Goal: Find contact information: Find contact information

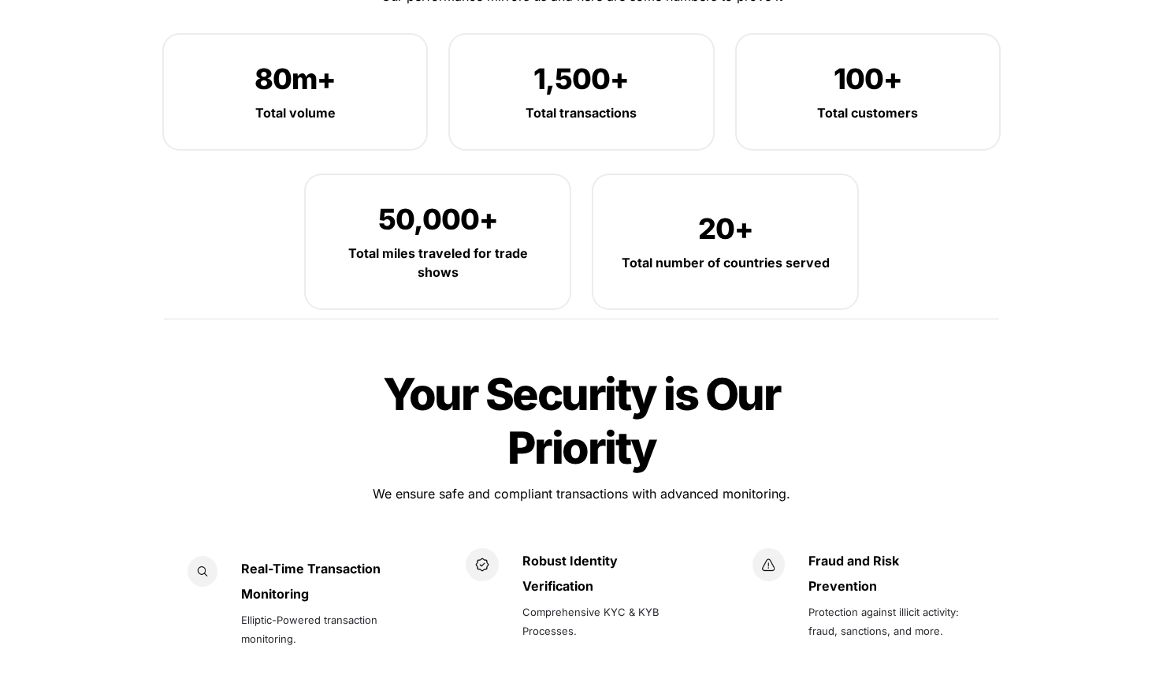
scroll to position [2149, 0]
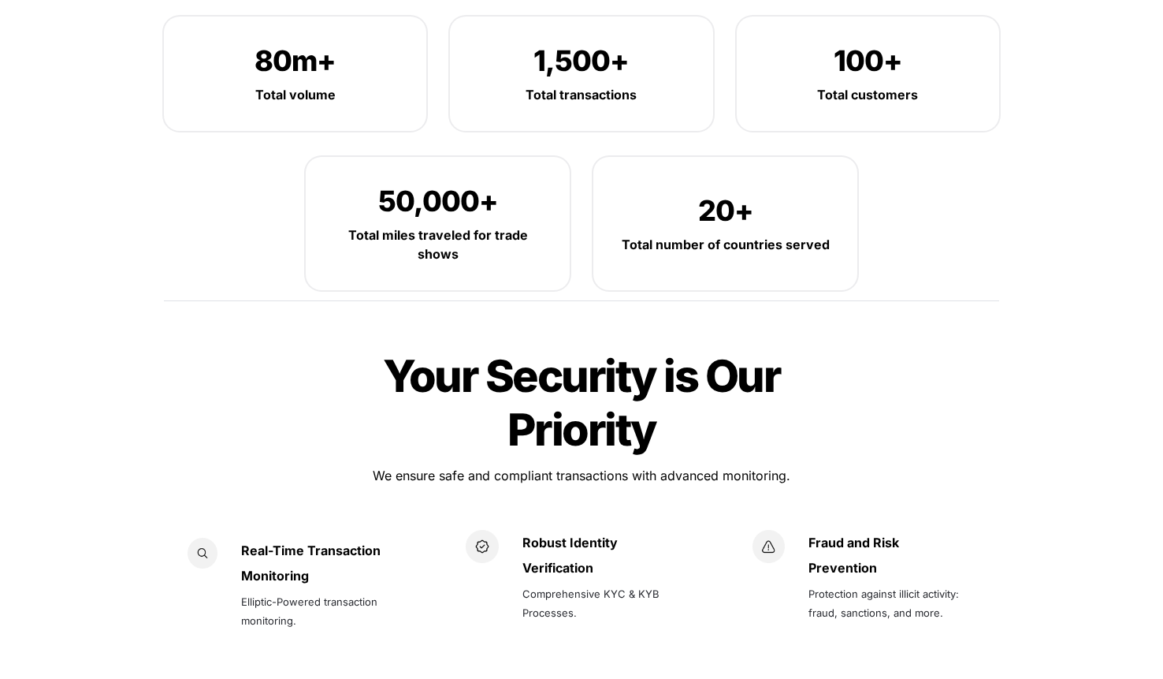
click at [570, 488] on div at bounding box center [582, 501] width 552 height 26
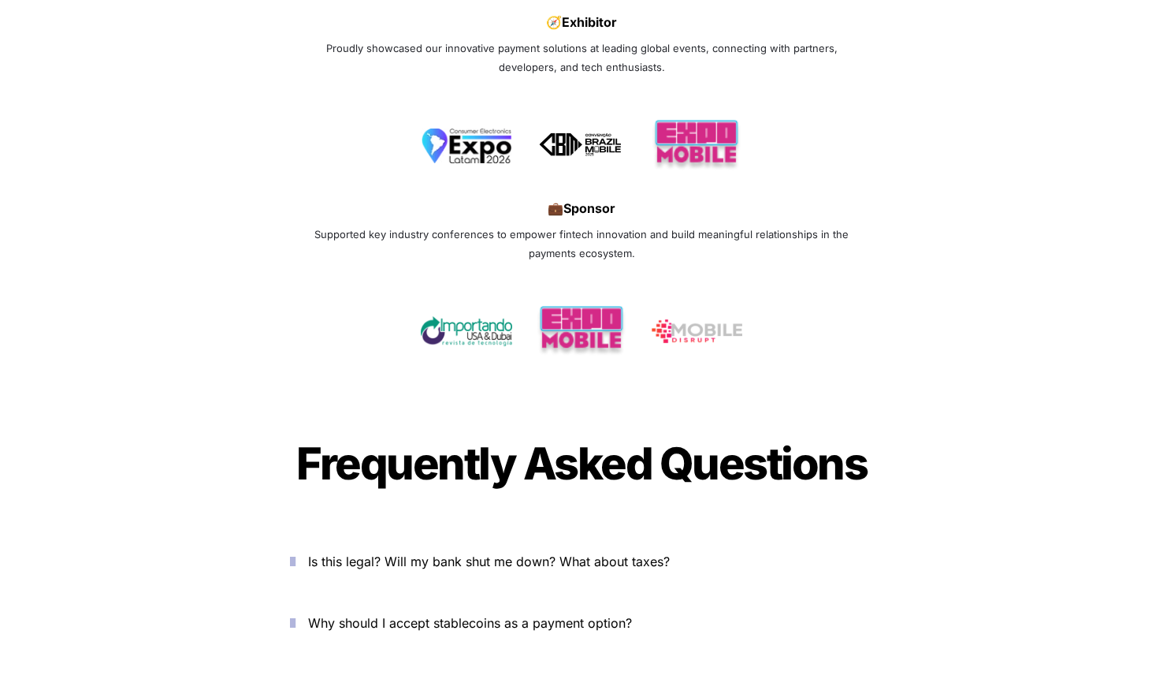
scroll to position [5110, 0]
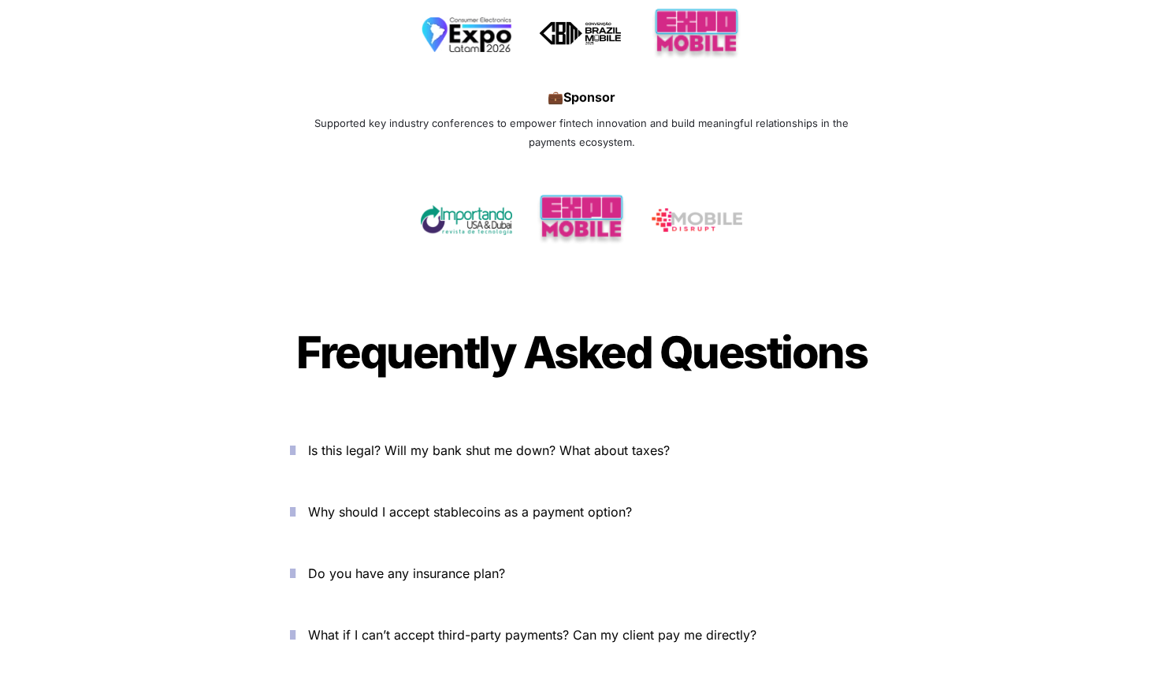
click at [737, 437] on p "Is this legal? Will my bank shut me down? What about taxes?" at bounding box center [590, 449] width 565 height 25
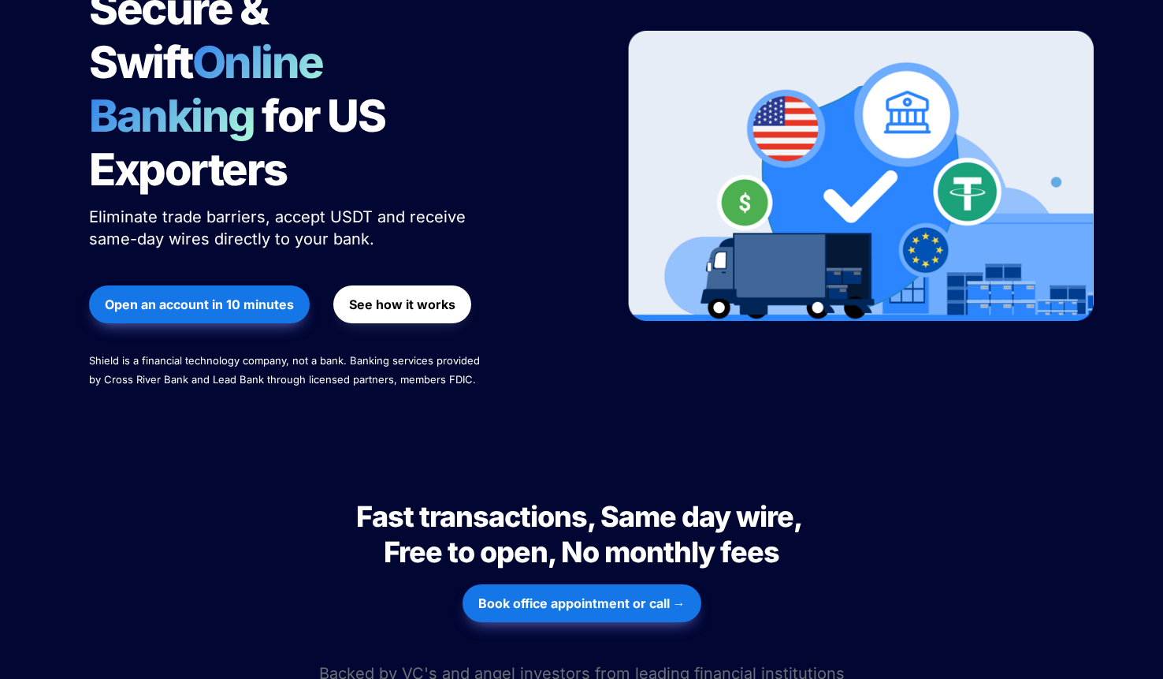
scroll to position [0, 0]
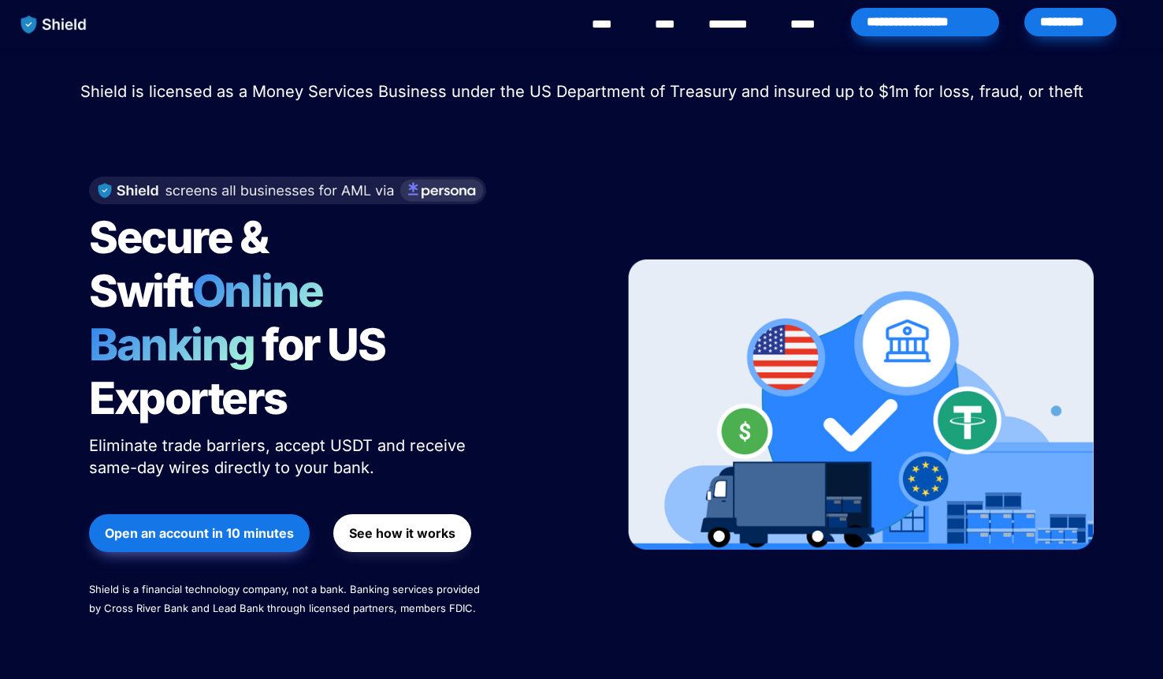
click at [724, 15] on link "********" at bounding box center [737, 24] width 56 height 19
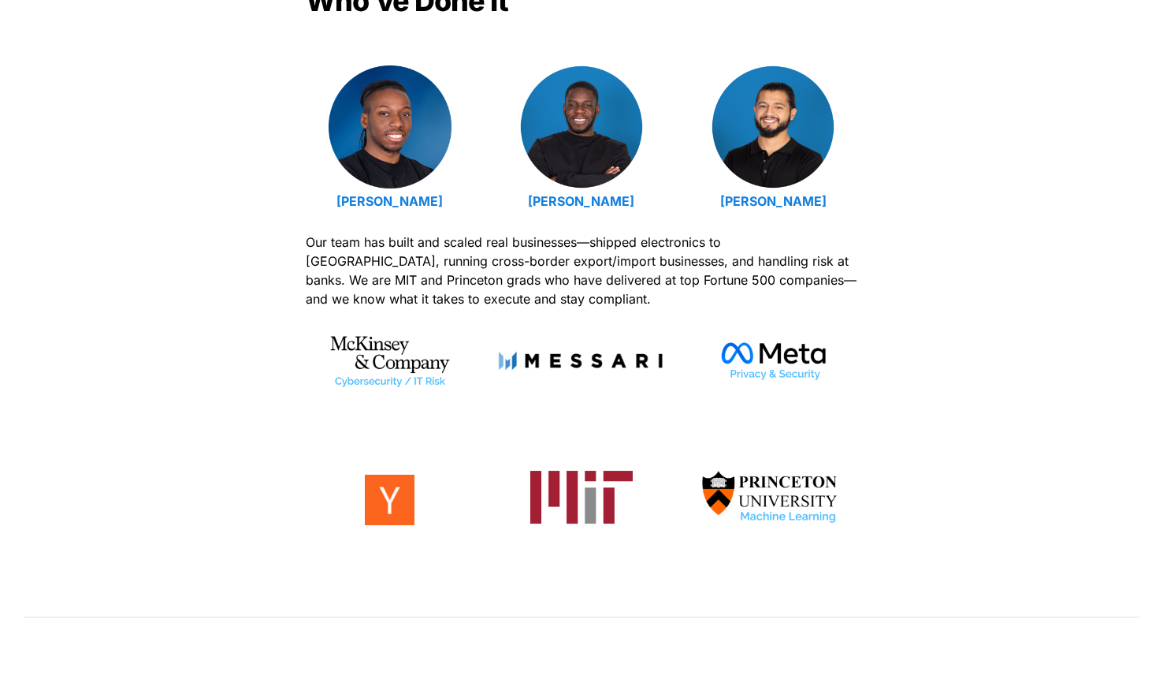
scroll to position [554, 0]
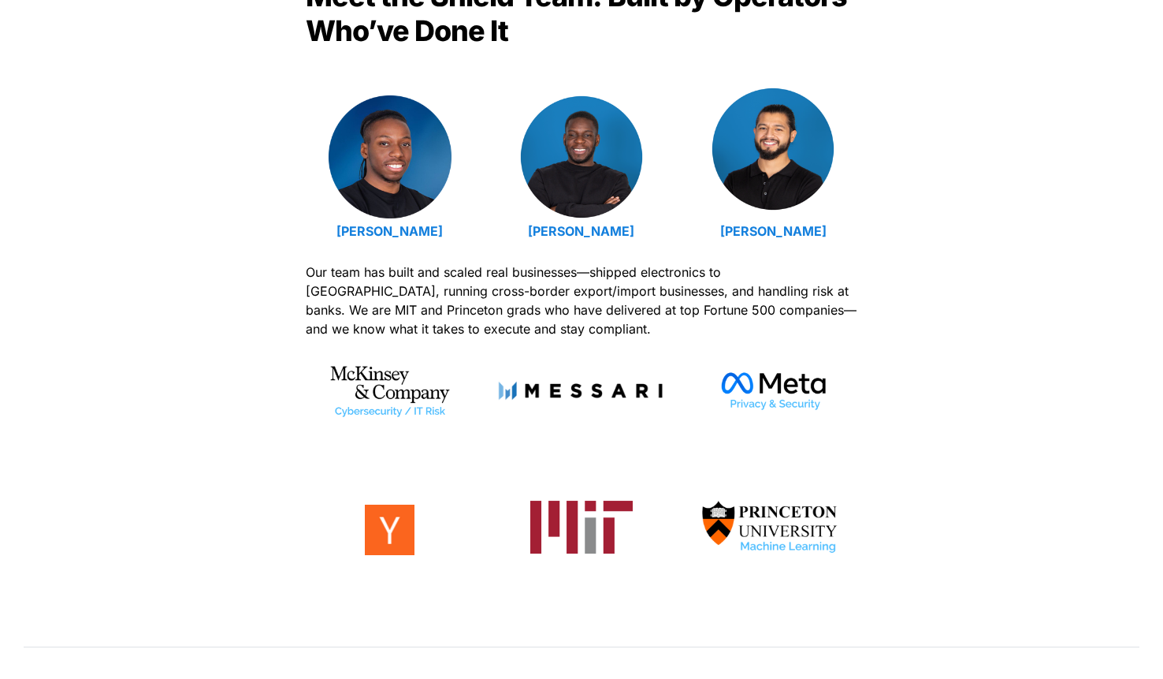
click at [788, 162] on img at bounding box center [773, 148] width 123 height 123
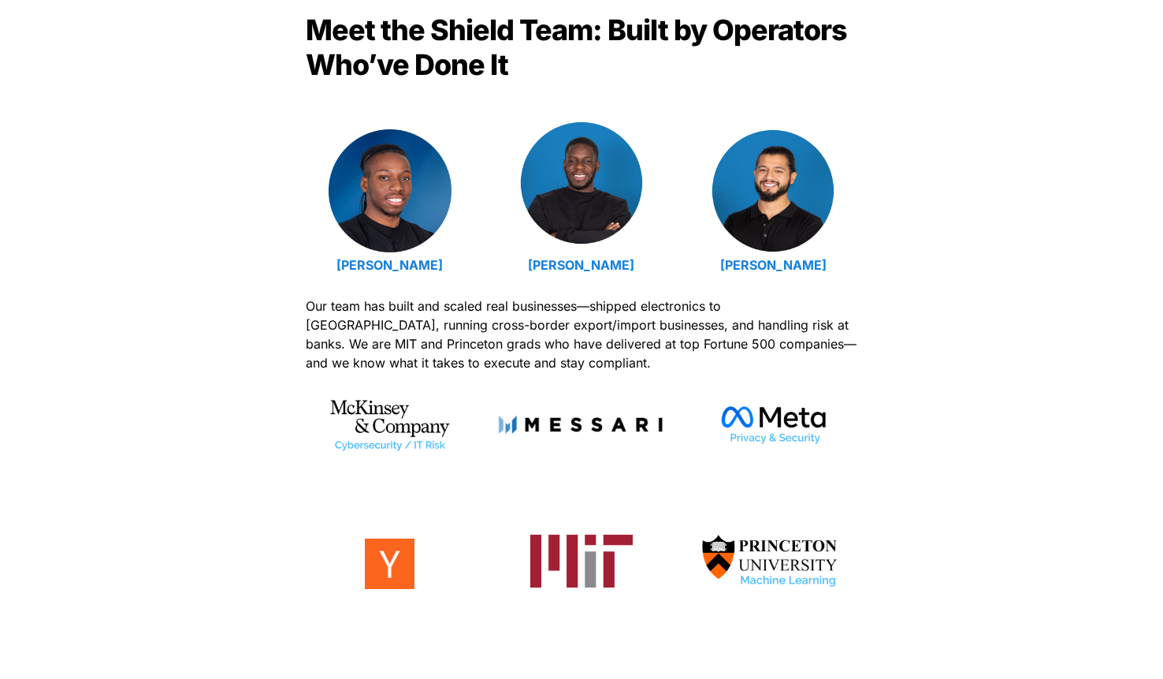
click at [597, 181] on img at bounding box center [581, 182] width 123 height 123
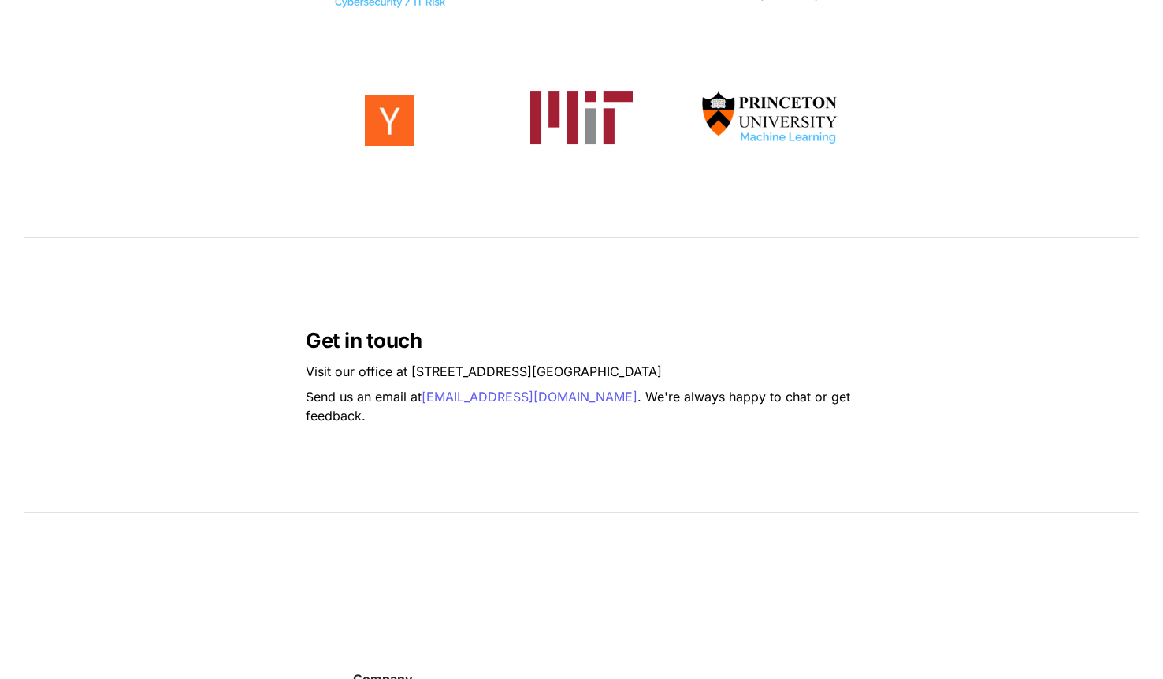
scroll to position [1118, 0]
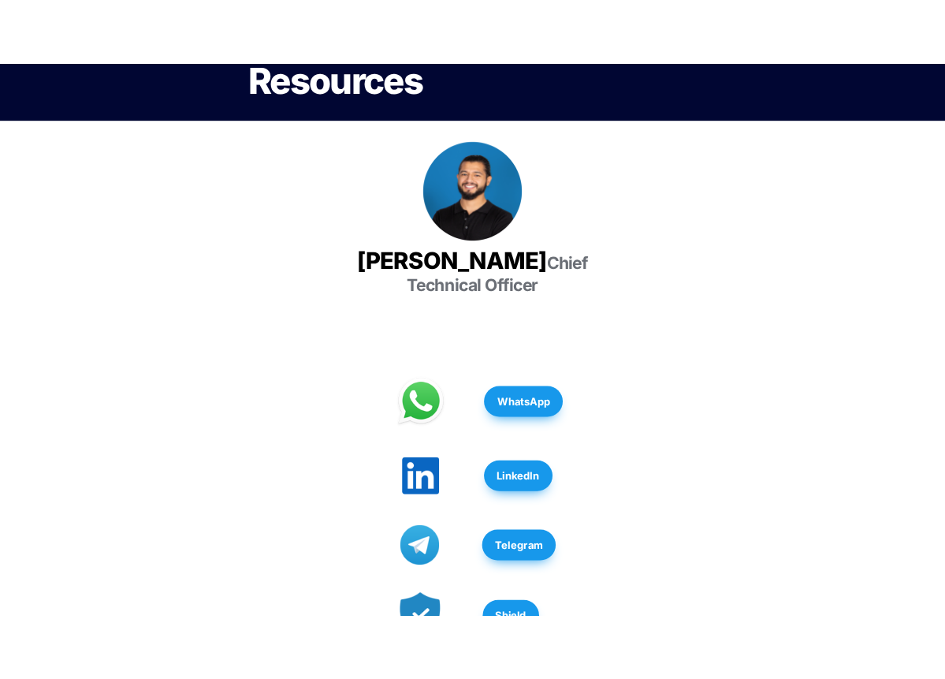
scroll to position [226, 0]
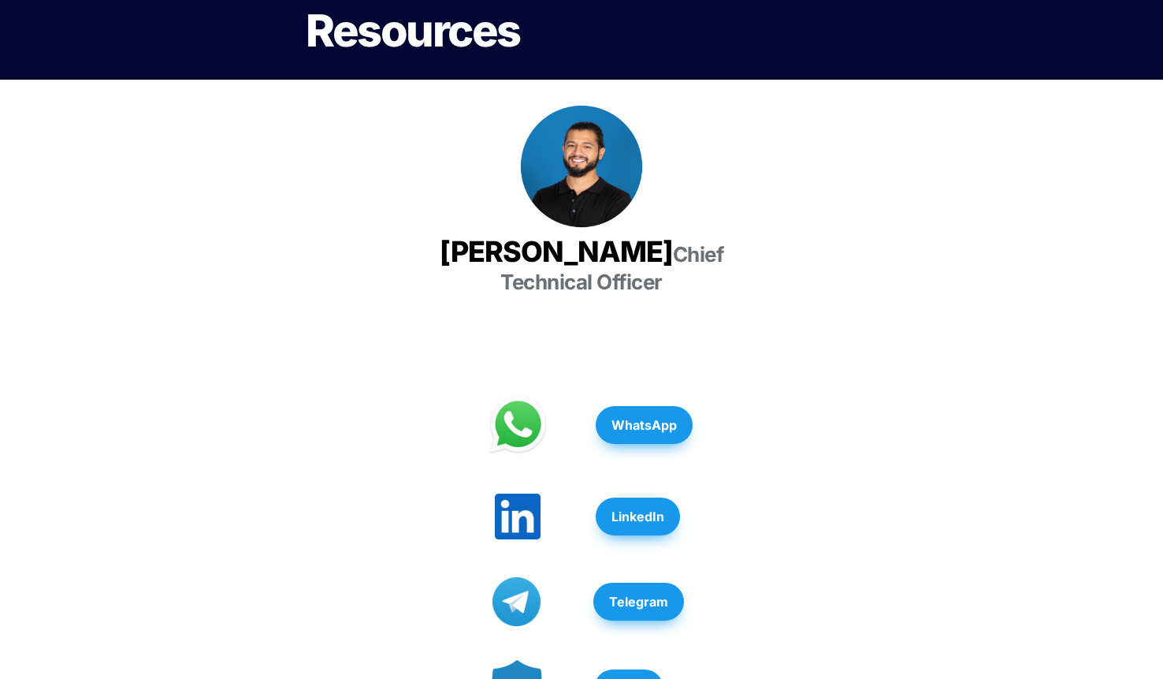
click at [620, 508] on strong "LinkedIn" at bounding box center [638, 516] width 53 height 16
